Goal: Navigation & Orientation: Find specific page/section

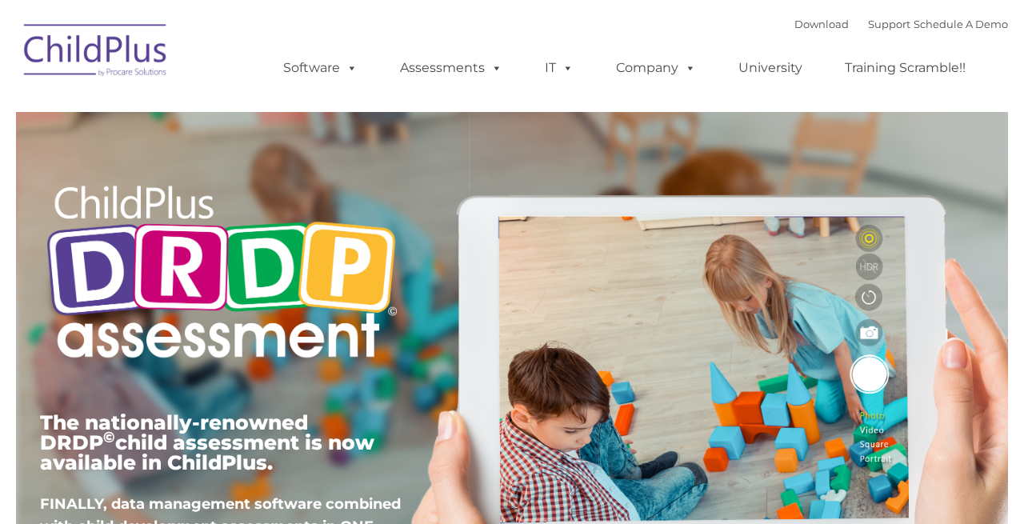
type input ""
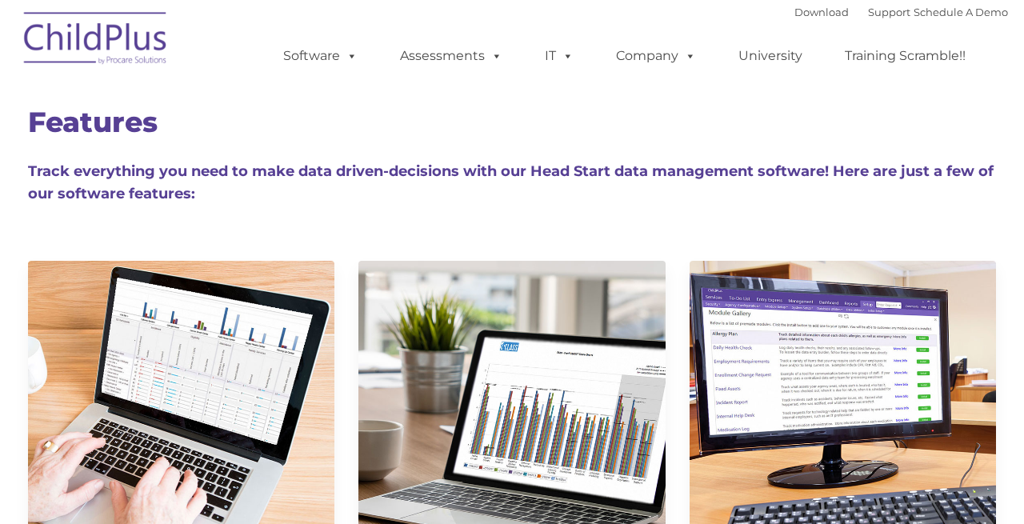
type input ""
